Goal: Find specific page/section: Find specific page/section

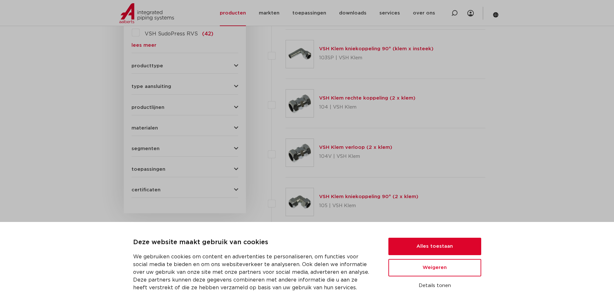
scroll to position [258, 0]
click at [176, 63] on div "producttype demontabel (179) meerdelig (62) accessoires (fittings) (49) voordee…" at bounding box center [184, 63] width 107 height 10
click at [146, 65] on span "producttype" at bounding box center [147, 65] width 32 height 5
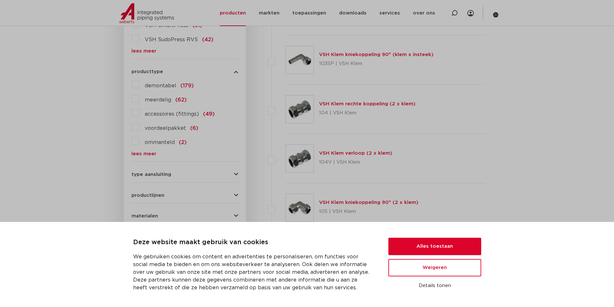
scroll to position [129, 0]
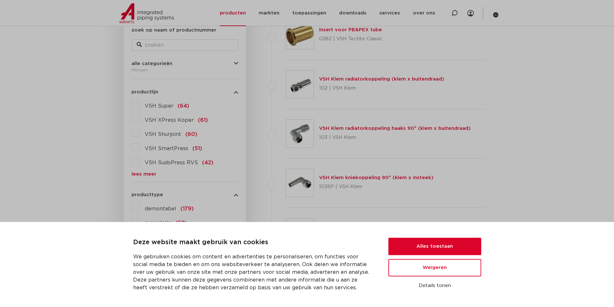
click at [148, 174] on link "lees meer" at bounding box center [184, 174] width 107 height 5
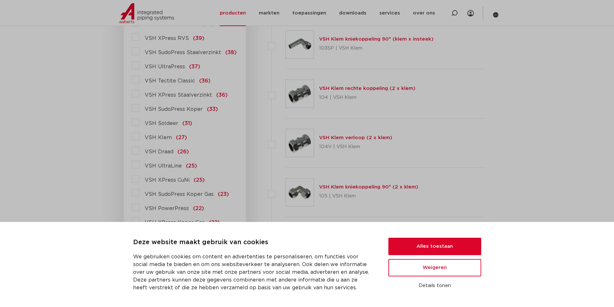
scroll to position [258, 0]
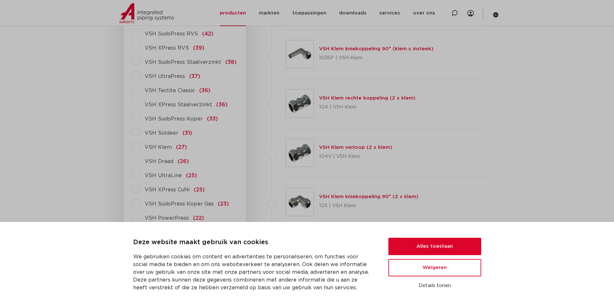
click at [140, 103] on label "VSH XPress Staalverzinkt (36)" at bounding box center [184, 103] width 88 height 10
click at [0, 0] on input "VSH XPress Staalverzinkt (36)" at bounding box center [0, 0] width 0 height 0
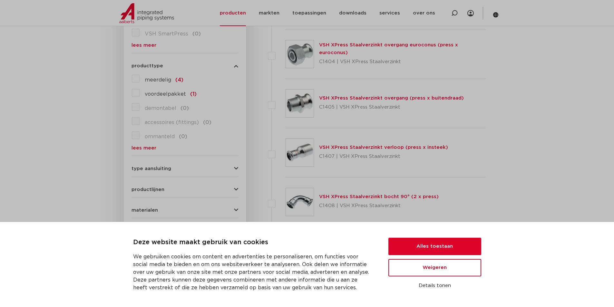
click at [444, 266] on button "Weigeren" at bounding box center [434, 267] width 93 height 17
